Goal: Task Accomplishment & Management: Manage account settings

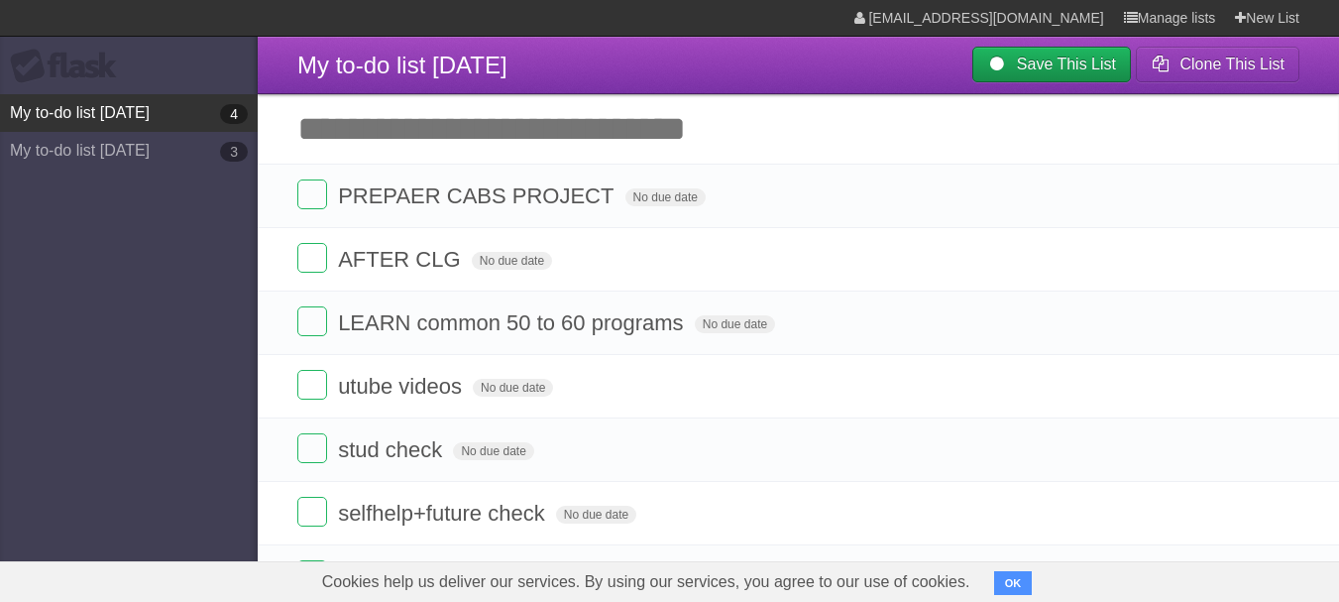
click at [173, 114] on link "My to-do list [DATE] 4" at bounding box center [129, 113] width 258 height 38
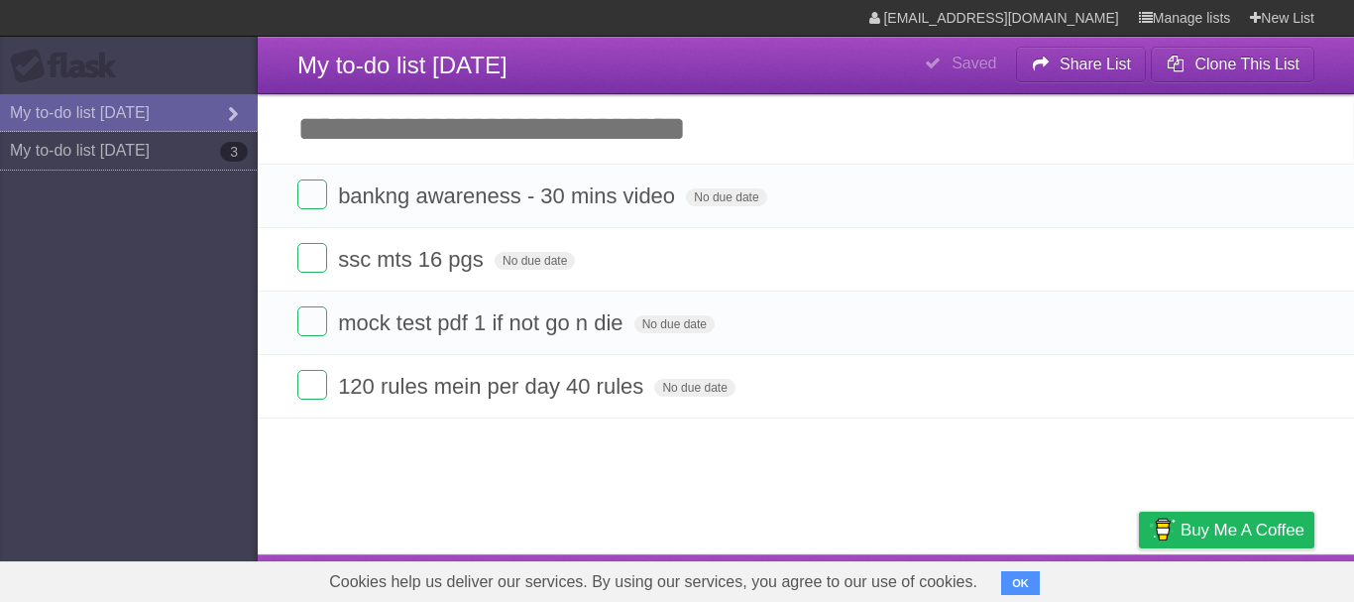
click at [168, 148] on link "My to-do list [DATE] 3" at bounding box center [129, 151] width 258 height 38
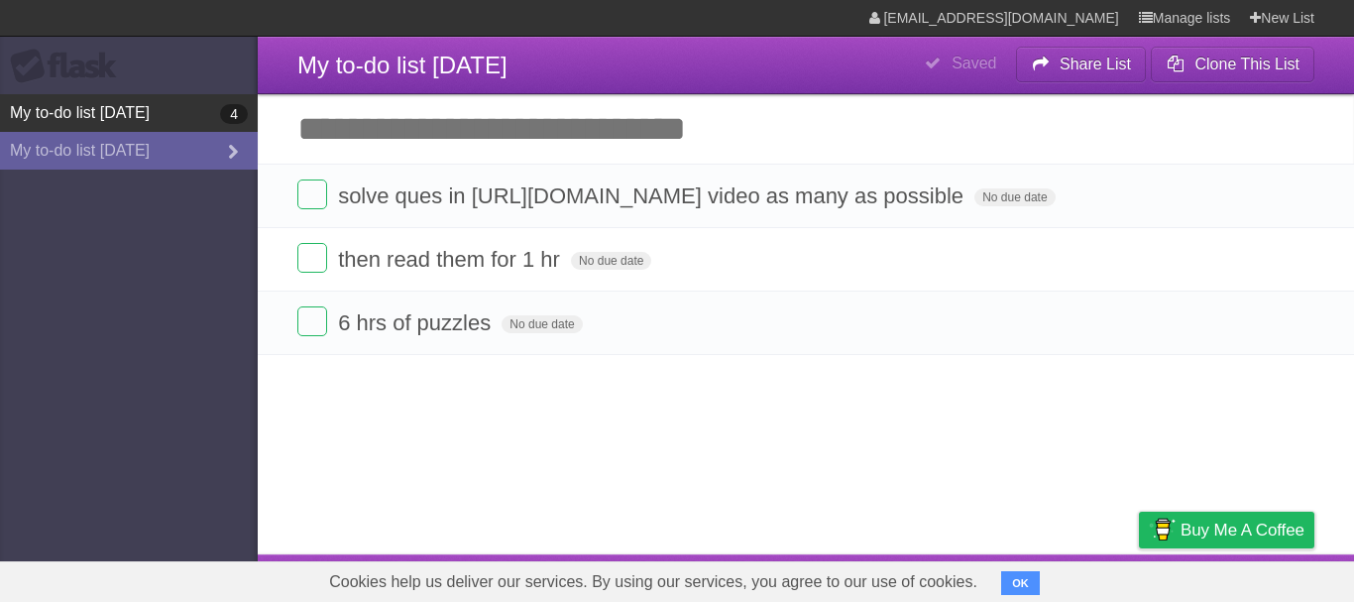
click at [142, 101] on link "My to-do list [DATE] 4" at bounding box center [129, 113] width 258 height 38
